Goal: Task Accomplishment & Management: Use online tool/utility

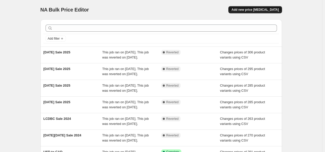
click at [249, 10] on span "Add new price [MEDICAL_DATA]" at bounding box center [255, 10] width 47 height 4
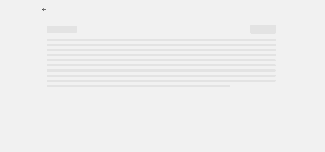
select select "percentage"
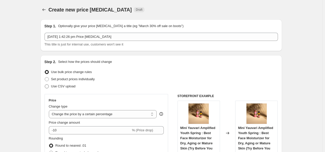
click at [55, 86] on span "Use CSV upload" at bounding box center [63, 86] width 24 height 4
click at [45, 84] on input "Use CSV upload" at bounding box center [45, 84] width 0 height 0
radio input "true"
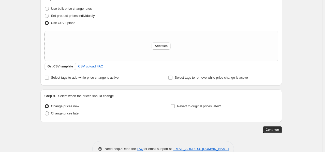
scroll to position [64, 0]
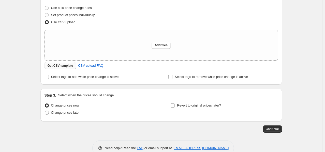
click at [68, 65] on span "Get CSV template" at bounding box center [61, 65] width 26 height 4
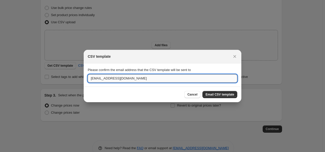
click at [118, 78] on input "[EMAIL_ADDRESS][DOMAIN_NAME]" at bounding box center [163, 78] width 150 height 8
type input "[EMAIL_ADDRESS][DOMAIN_NAME]"
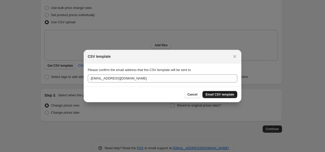
click at [215, 94] on span "Email CSV template" at bounding box center [220, 94] width 29 height 4
